Goal: Task Accomplishment & Management: Complete application form

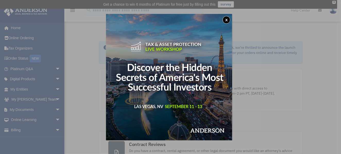
drag, startPoint x: 228, startPoint y: 20, endPoint x: 199, endPoint y: 42, distance: 36.7
click at [199, 42] on div "x" at bounding box center [169, 77] width 126 height 126
click at [227, 20] on button "x" at bounding box center [227, 20] width 8 height 8
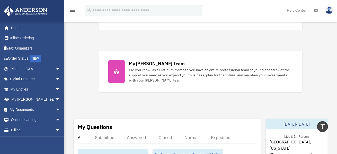
scroll to position [257, 0]
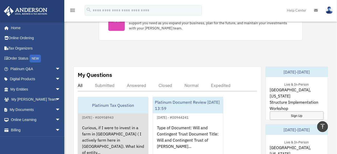
click at [136, 122] on div "Curious, if I were to invest in a farm in Mexico ( I actively farm here in US).…" at bounding box center [113, 140] width 70 height 40
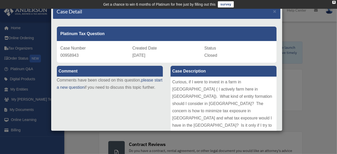
scroll to position [0, 0]
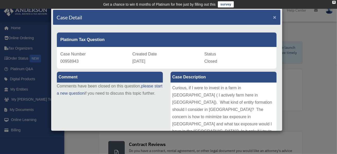
click at [273, 15] on span "×" at bounding box center [274, 17] width 3 height 6
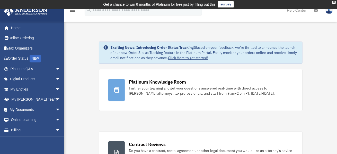
scroll to position [305, 0]
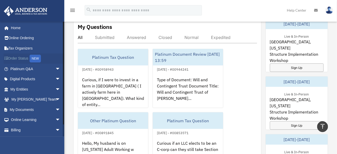
click at [24, 57] on link "Order Status NEW" at bounding box center [36, 58] width 65 height 11
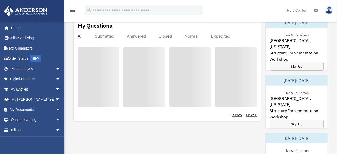
scroll to position [305, 0]
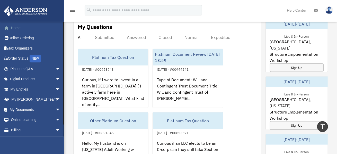
click at [22, 27] on link "Home" at bounding box center [36, 28] width 65 height 10
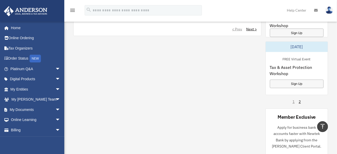
scroll to position [550, 0]
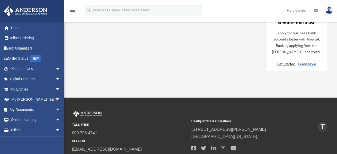
click at [308, 63] on link "Learn More" at bounding box center [308, 64] width 18 height 5
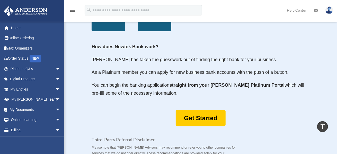
scroll to position [283, 0]
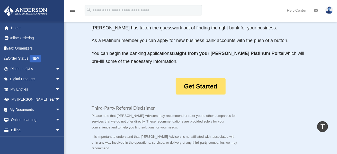
click at [201, 87] on link "Get Started" at bounding box center [201, 86] width 50 height 17
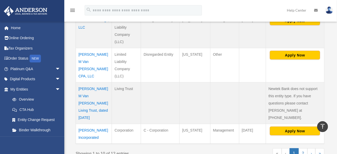
scroll to position [360, 0]
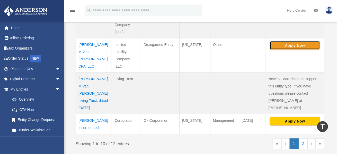
click at [283, 45] on button "Apply Now" at bounding box center [295, 45] width 50 height 9
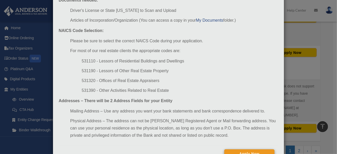
scroll to position [82, 0]
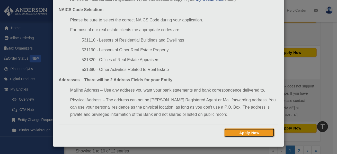
click at [245, 132] on button "Apply Now" at bounding box center [250, 132] width 50 height 9
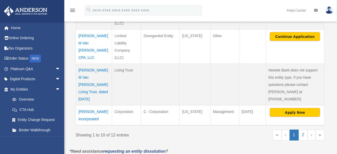
scroll to position [369, 0]
